Goal: Use online tool/utility: Utilize a website feature to perform a specific function

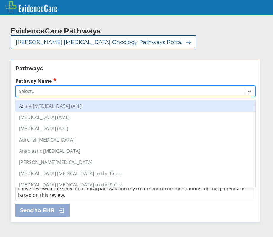
click at [57, 86] on div "Select..." at bounding box center [130, 91] width 228 height 10
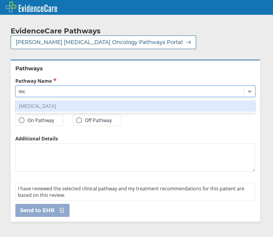
click at [66, 101] on div "[MEDICAL_DATA]" at bounding box center [135, 106] width 240 height 11
type input "rec"
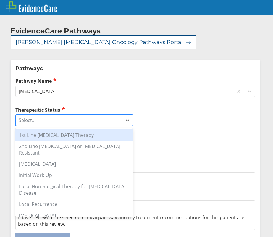
click at [41, 115] on div "Select..." at bounding box center [69, 120] width 106 height 10
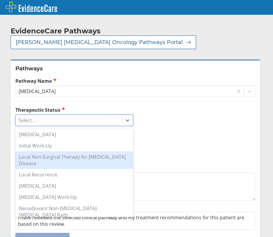
scroll to position [59, 0]
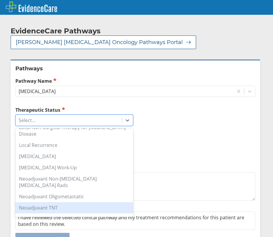
click at [56, 202] on div "Neoadjuvant TNT" at bounding box center [74, 207] width 118 height 11
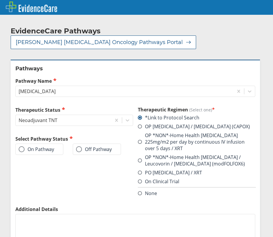
click at [49, 146] on label "On Pathway" at bounding box center [36, 149] width 35 height 6
click at [0, 0] on input "On Pathway" at bounding box center [0, 0] width 0 height 0
click at [212, 123] on label "OP [MEDICAL_DATA] / [MEDICAL_DATA] (CAPOX)" at bounding box center [194, 126] width 112 height 7
click at [0, 0] on input "OP [MEDICAL_DATA] / [MEDICAL_DATA] (CAPOX)" at bounding box center [0, 0] width 0 height 0
click at [48, 144] on div "On Pathway" at bounding box center [39, 149] width 48 height 11
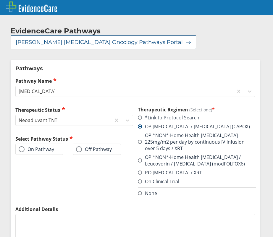
click at [48, 146] on label "On Pathway" at bounding box center [36, 149] width 35 height 6
click at [0, 0] on input "On Pathway" at bounding box center [0, 0] width 0 height 0
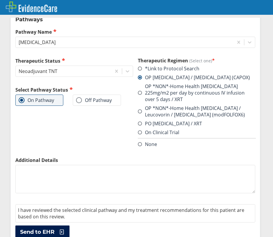
click at [55, 226] on button "Send to EHR" at bounding box center [42, 232] width 54 height 13
